Goal: Task Accomplishment & Management: Manage account settings

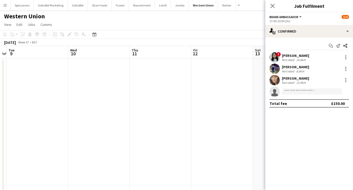
scroll to position [0, 180]
click at [171, 85] on app-date-cell at bounding box center [159, 156] width 62 height 196
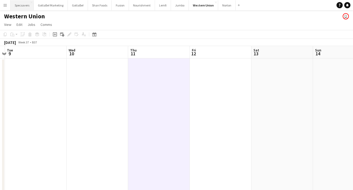
click at [20, 7] on button "Specsavers Close" at bounding box center [22, 5] width 23 height 10
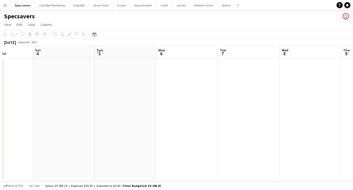
scroll to position [0, 217]
click at [117, 7] on button "Fusion Close" at bounding box center [121, 5] width 17 height 10
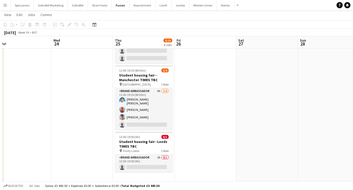
scroll to position [0, 133]
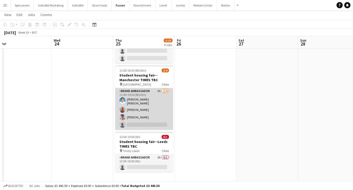
click at [163, 107] on app-card-role "Brand Ambassador 9A [DATE] 11:00-19:30 (8h30m) [PERSON_NAME] [PERSON_NAME] [PER…" at bounding box center [144, 109] width 58 height 42
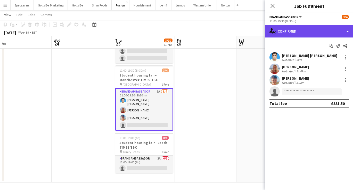
click at [316, 31] on div "single-neutral-actions-check-2 Confirmed" at bounding box center [310, 31] width 88 height 12
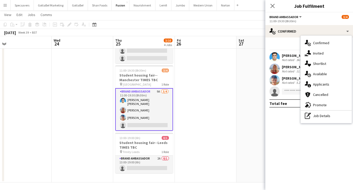
click at [215, 105] on app-date-cell at bounding box center [206, 69] width 62 height 226
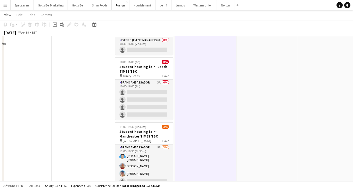
scroll to position [21, 0]
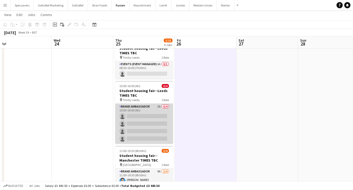
click at [147, 114] on app-card-role "Brand Ambassador 3A 0/4 10:00-16:00 (6h) single-neutral-actions single-neutral-…" at bounding box center [144, 123] width 58 height 40
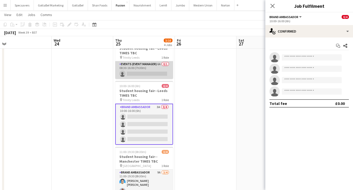
click at [151, 71] on app-card-role "Events (Event Manager) 6A 0/1 08:30-16:00 (7h30m) single-neutral-actions" at bounding box center [144, 70] width 58 height 18
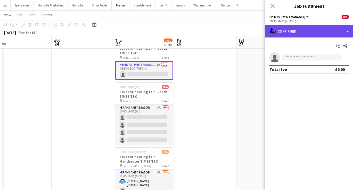
click at [313, 30] on div "single-neutral-actions-check-2 Confirmed" at bounding box center [310, 31] width 88 height 12
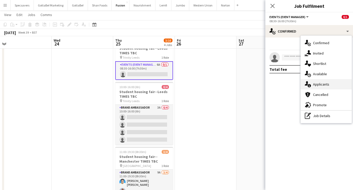
click at [326, 84] on span "Applicants" at bounding box center [321, 84] width 16 height 5
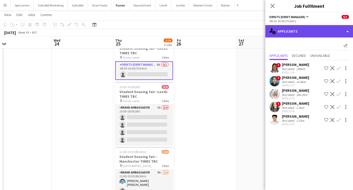
click at [309, 33] on div "single-neutral-actions-information Applicants" at bounding box center [310, 31] width 88 height 12
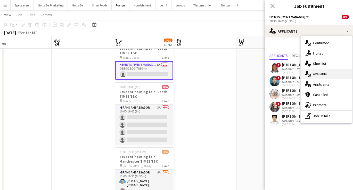
click at [324, 73] on span "Available" at bounding box center [320, 73] width 14 height 5
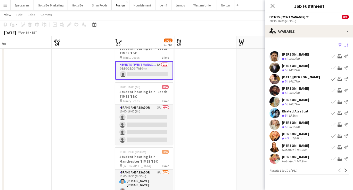
click at [346, 46] on app-icon "Sort asc" at bounding box center [347, 45] width 4 height 5
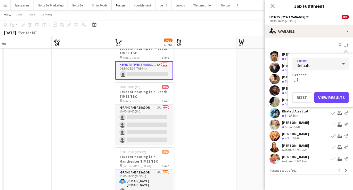
click at [336, 62] on div "Default" at bounding box center [316, 64] width 46 height 12
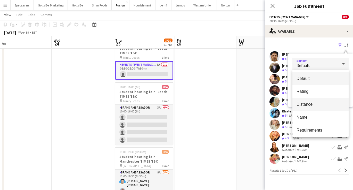
click at [322, 108] on mat-option "Distance" at bounding box center [321, 104] width 56 height 13
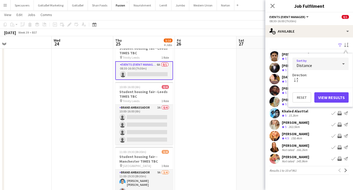
click at [336, 95] on button "View Results" at bounding box center [332, 97] width 34 height 10
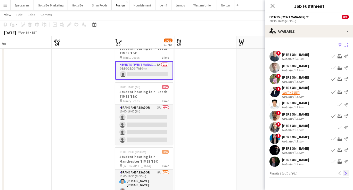
click at [346, 174] on app-icon "Next" at bounding box center [346, 173] width 4 height 4
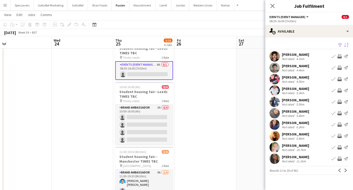
click at [294, 80] on div "Not rated" at bounding box center [288, 81] width 13 height 4
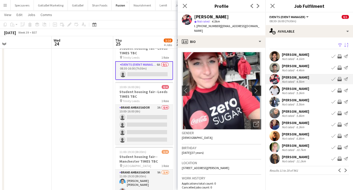
click at [256, 88] on app-icon "chevron-right" at bounding box center [258, 90] width 8 height 5
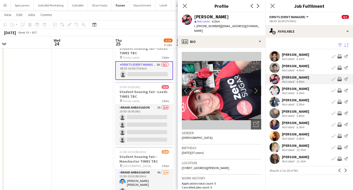
click at [256, 88] on app-icon "chevron-right" at bounding box center [258, 90] width 8 height 5
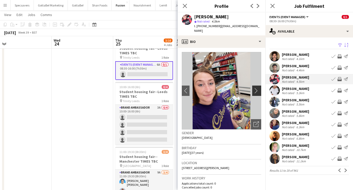
click at [256, 88] on app-icon "chevron-right" at bounding box center [258, 90] width 8 height 5
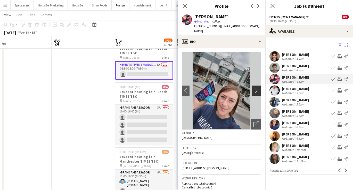
click at [256, 88] on app-icon "chevron-right" at bounding box center [258, 90] width 8 height 5
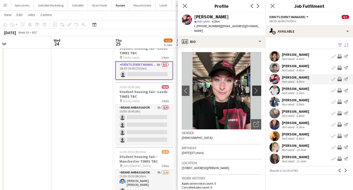
click at [256, 88] on app-icon "chevron-right" at bounding box center [258, 90] width 8 height 5
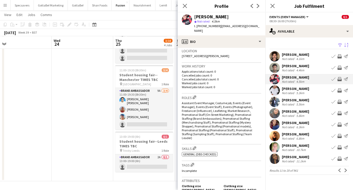
scroll to position [103, 0]
click at [347, 171] on app-icon "Next" at bounding box center [346, 170] width 4 height 4
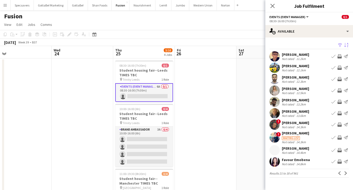
scroll to position [0, 0]
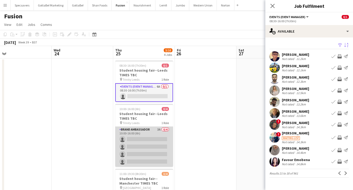
click at [152, 130] on app-card-role "Brand Ambassador 3A 0/4 10:00-16:00 (6h) single-neutral-actions single-neutral-…" at bounding box center [144, 146] width 58 height 40
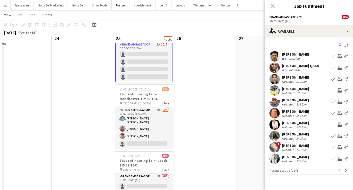
scroll to position [87, 0]
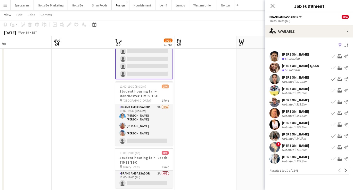
click at [247, 118] on app-date-cell at bounding box center [268, 84] width 62 height 226
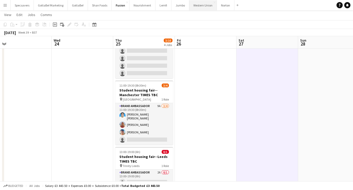
click at [195, 3] on button "Western Union Close" at bounding box center [203, 5] width 28 height 10
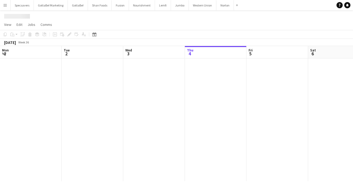
scroll to position [0, 123]
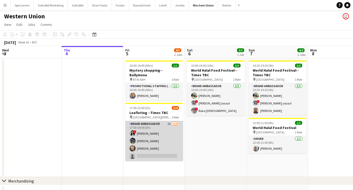
click at [143, 123] on app-card-role "Brand Ambassador 2A [DATE] 17:00-20:00 (3h) ! [PERSON_NAME] [PERSON_NAME] [PERS…" at bounding box center [154, 141] width 58 height 40
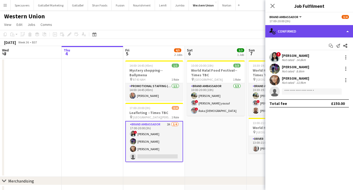
click at [326, 34] on div "single-neutral-actions-check-2 Confirmed" at bounding box center [310, 31] width 88 height 12
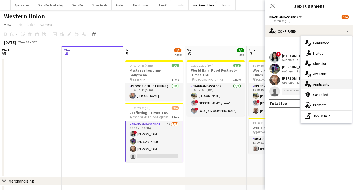
click at [331, 84] on div "single-neutral-actions-information Applicants" at bounding box center [326, 84] width 51 height 10
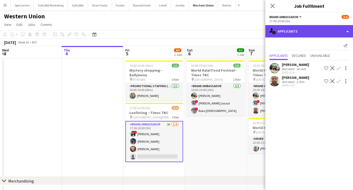
click at [310, 34] on div "single-neutral-actions-information Applicants" at bounding box center [310, 31] width 88 height 12
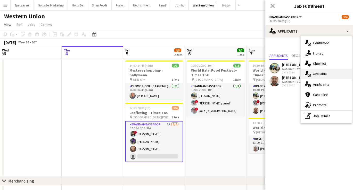
click at [326, 75] on span "Available" at bounding box center [320, 73] width 14 height 5
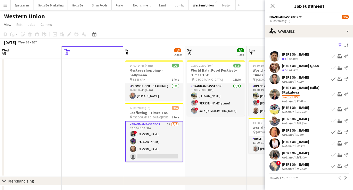
click at [120, 19] on div "Western Union user" at bounding box center [176, 15] width 353 height 10
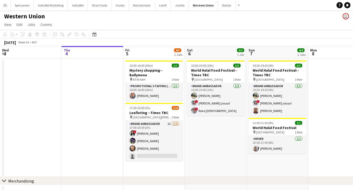
click at [8, 5] on button "Menu" at bounding box center [5, 5] width 10 height 10
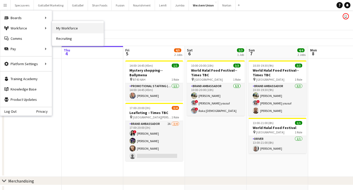
click at [83, 32] on link "My Workforce" at bounding box center [78, 28] width 52 height 10
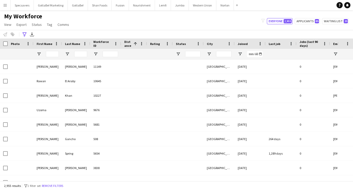
type input "**********"
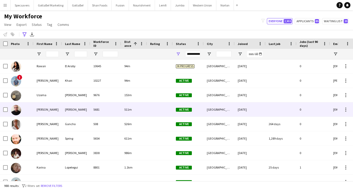
scroll to position [15, 0]
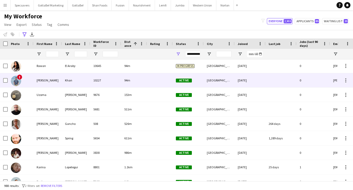
click at [45, 82] on div "[PERSON_NAME]" at bounding box center [48, 80] width 28 height 14
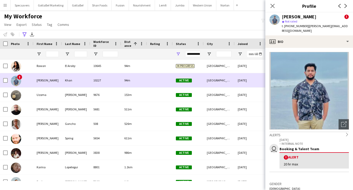
scroll to position [0, 0]
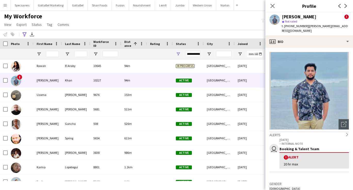
click at [162, 26] on div "My Workforce View Views Default view New view Update view Delete view Edit name…" at bounding box center [176, 21] width 353 height 18
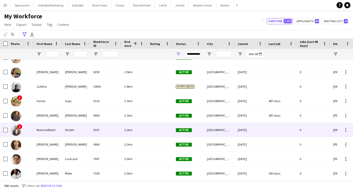
click at [142, 132] on div "3.2km" at bounding box center [134, 130] width 26 height 14
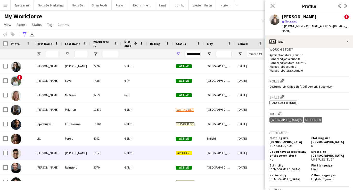
click at [153, 158] on div at bounding box center [160, 153] width 26 height 14
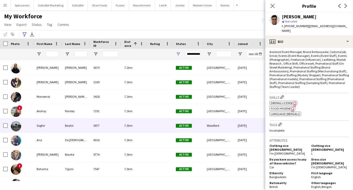
click at [191, 130] on div "Active" at bounding box center [188, 125] width 31 height 14
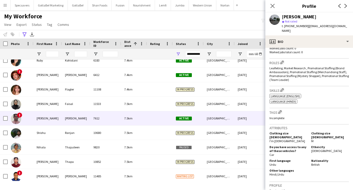
click at [97, 116] on div "7612" at bounding box center [105, 118] width 31 height 14
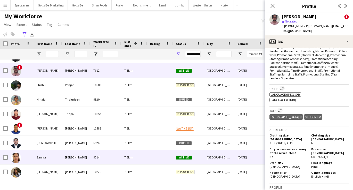
scroll to position [2497, 0]
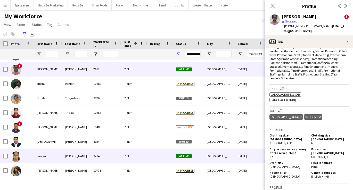
click at [115, 152] on div "9214" at bounding box center [105, 156] width 31 height 14
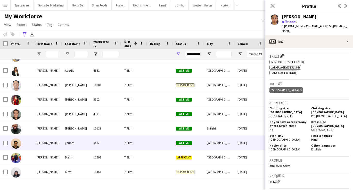
scroll to position [2614, 0]
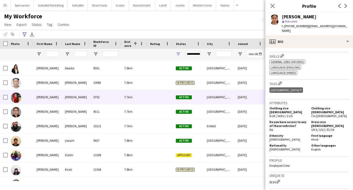
click at [152, 94] on div at bounding box center [160, 97] width 26 height 14
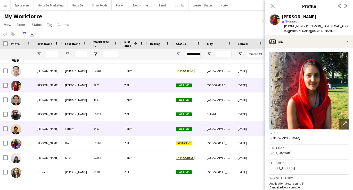
scroll to position [2627, 0]
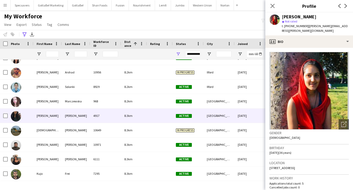
click at [91, 119] on div "4917" at bounding box center [105, 115] width 31 height 14
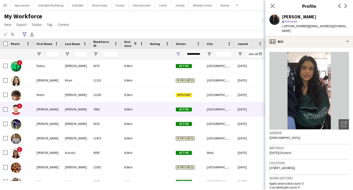
click at [82, 114] on div "[PERSON_NAME]" at bounding box center [76, 109] width 28 height 14
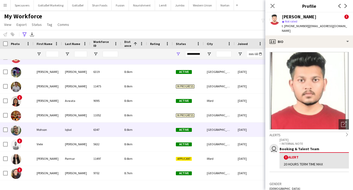
click at [116, 131] on div "6347" at bounding box center [105, 129] width 31 height 14
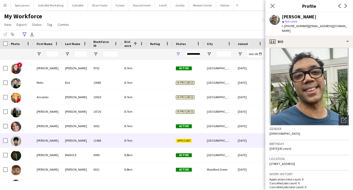
scroll to position [3528, 0]
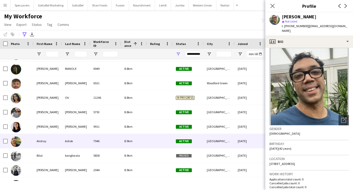
click at [108, 139] on div "7946" at bounding box center [105, 141] width 31 height 14
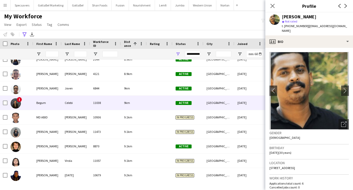
scroll to position [3723, 0]
